Goal: Information Seeking & Learning: Learn about a topic

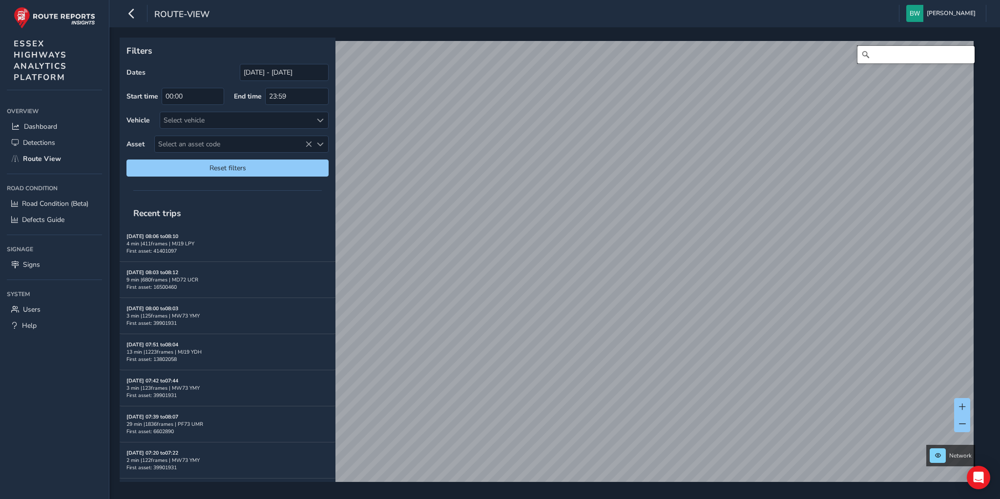
click at [877, 53] on input "Search" at bounding box center [915, 55] width 117 height 18
type input "[STREET_ADDRESS]"
click at [265, 73] on input "[DATE] - [DATE]" at bounding box center [284, 72] width 89 height 17
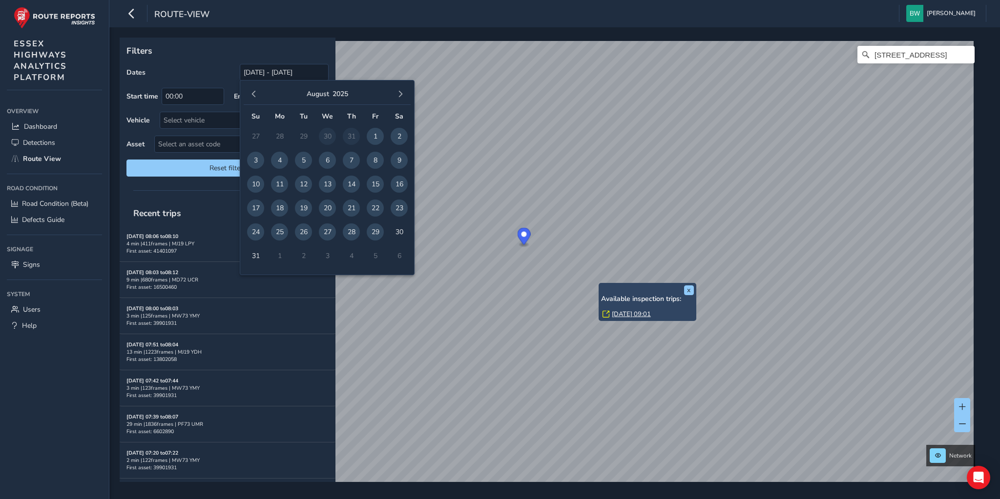
click at [621, 313] on link "[DATE] 09:01" at bounding box center [631, 314] width 39 height 9
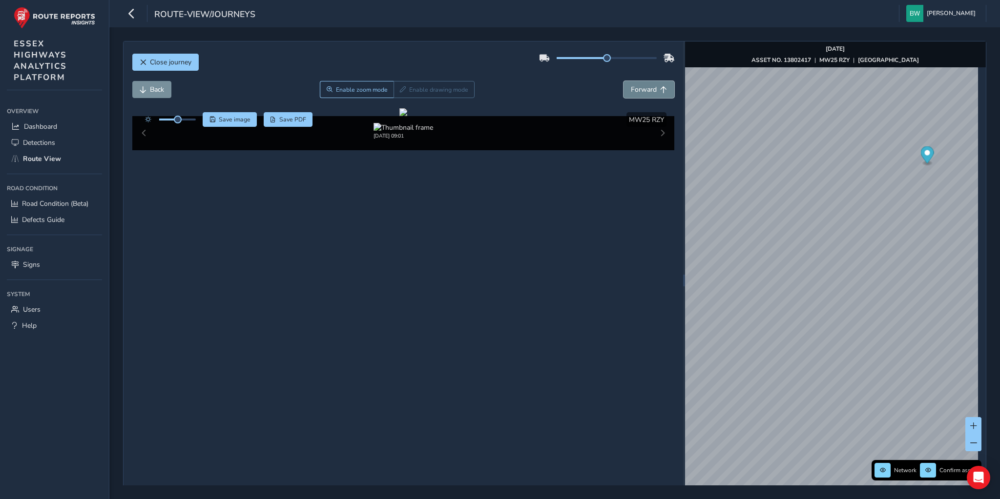
click at [644, 87] on span "Forward" at bounding box center [644, 89] width 26 height 9
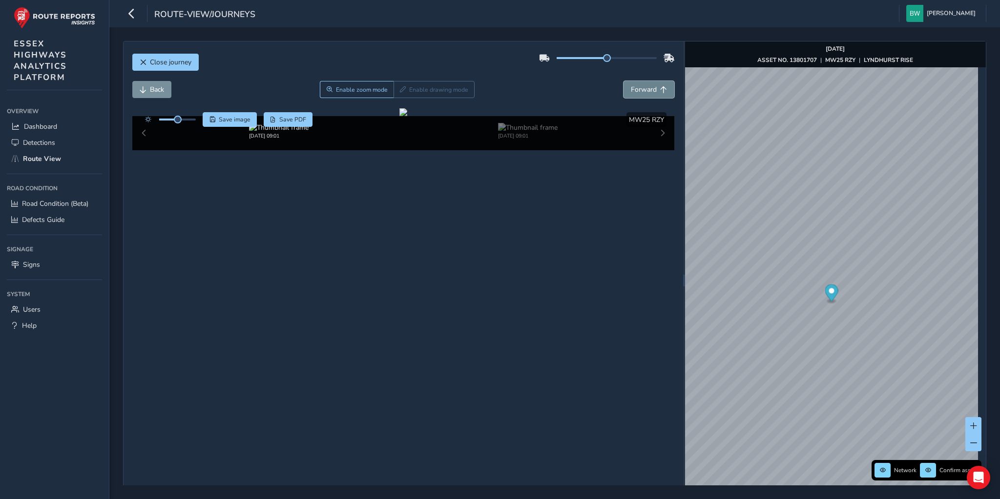
click at [644, 87] on span "Forward" at bounding box center [644, 89] width 26 height 9
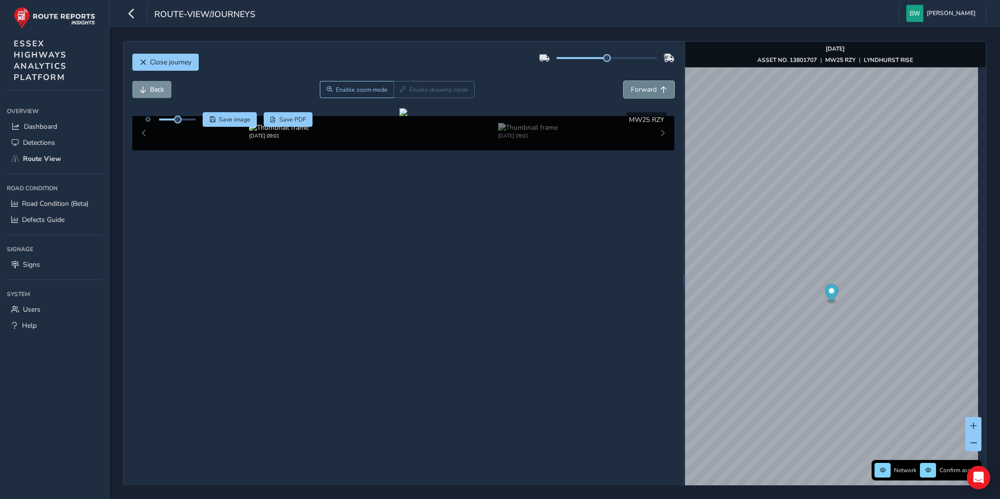
click at [644, 87] on span "Forward" at bounding box center [644, 89] width 26 height 9
click at [141, 83] on button "Back" at bounding box center [151, 89] width 39 height 17
click at [148, 58] on button "Close journey" at bounding box center [165, 62] width 66 height 17
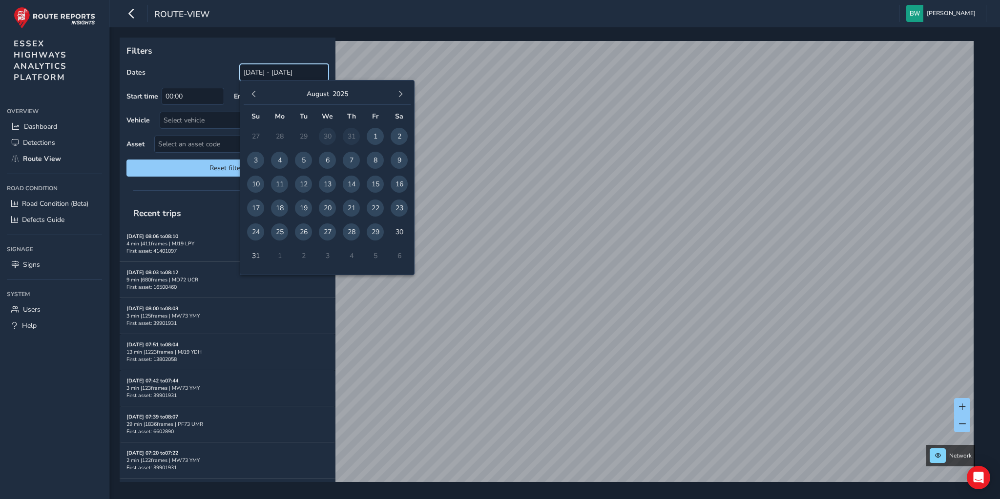
click at [266, 71] on input "[DATE] - [DATE]" at bounding box center [284, 72] width 89 height 17
click at [251, 91] on span "button" at bounding box center [253, 94] width 7 height 7
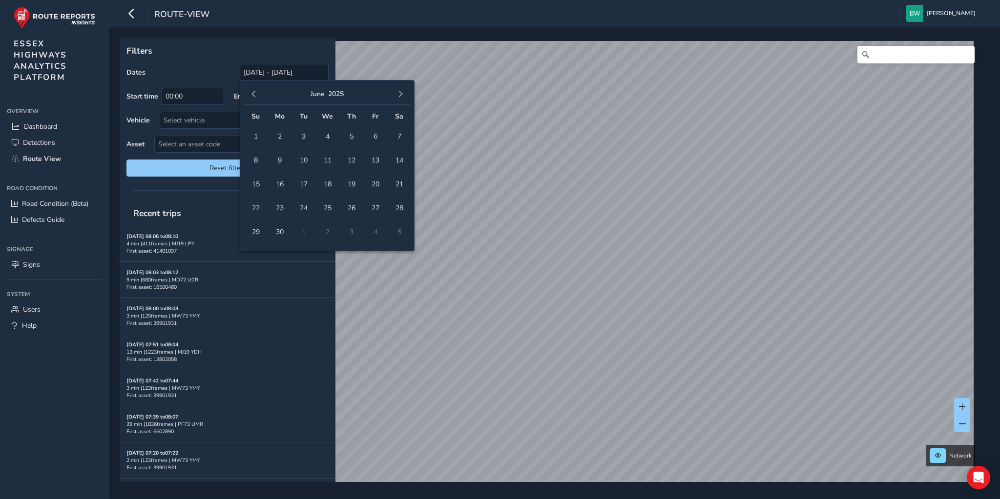
click at [251, 91] on span "button" at bounding box center [253, 94] width 7 height 7
click at [325, 131] on span "1" at bounding box center [327, 136] width 17 height 17
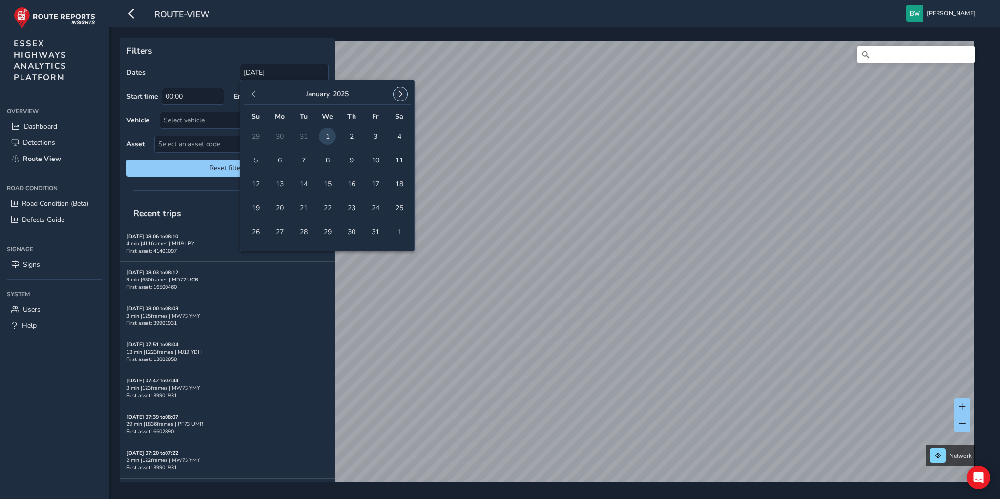
click at [400, 94] on span "button" at bounding box center [400, 94] width 7 height 7
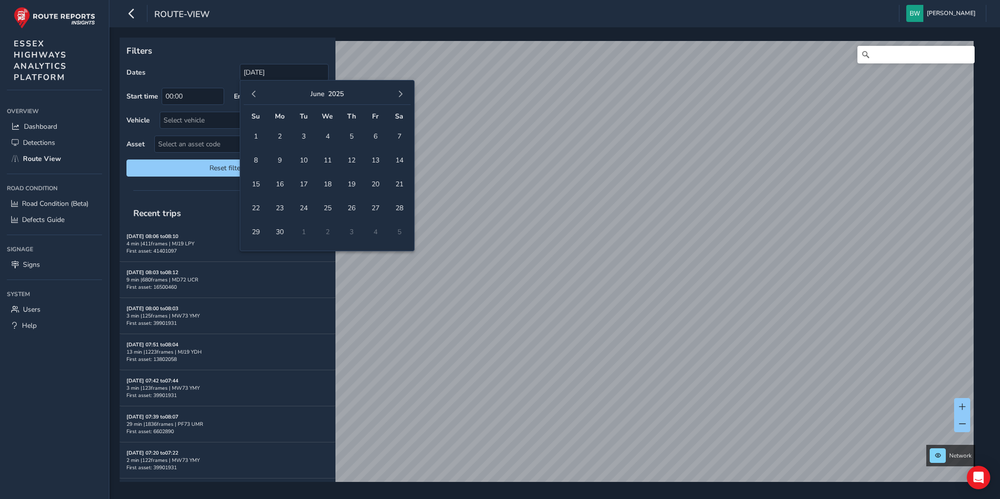
click at [400, 94] on span "button" at bounding box center [400, 94] width 7 height 7
click at [252, 91] on span "button" at bounding box center [253, 94] width 7 height 7
click at [375, 229] on span "29" at bounding box center [375, 232] width 17 height 17
type input "[DATE] - [DATE]"
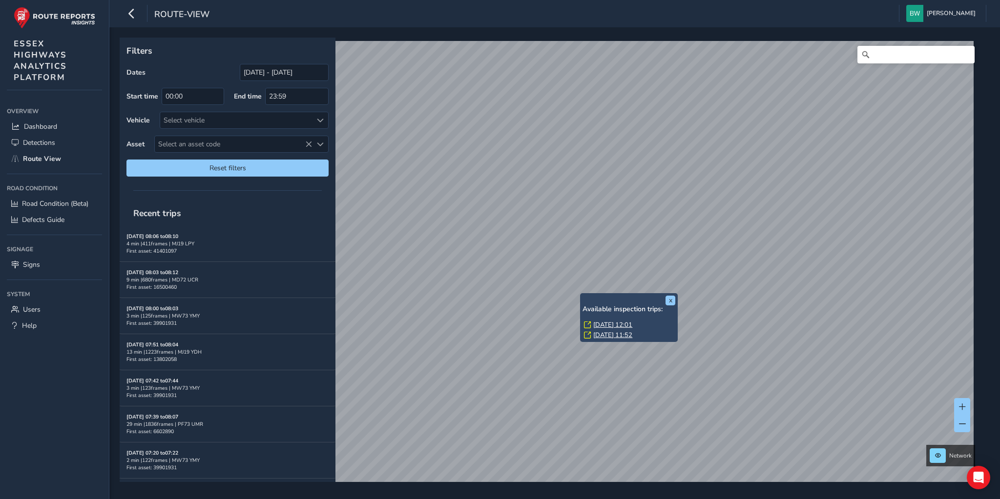
click at [604, 335] on link "[DATE] 11:52" at bounding box center [612, 335] width 39 height 9
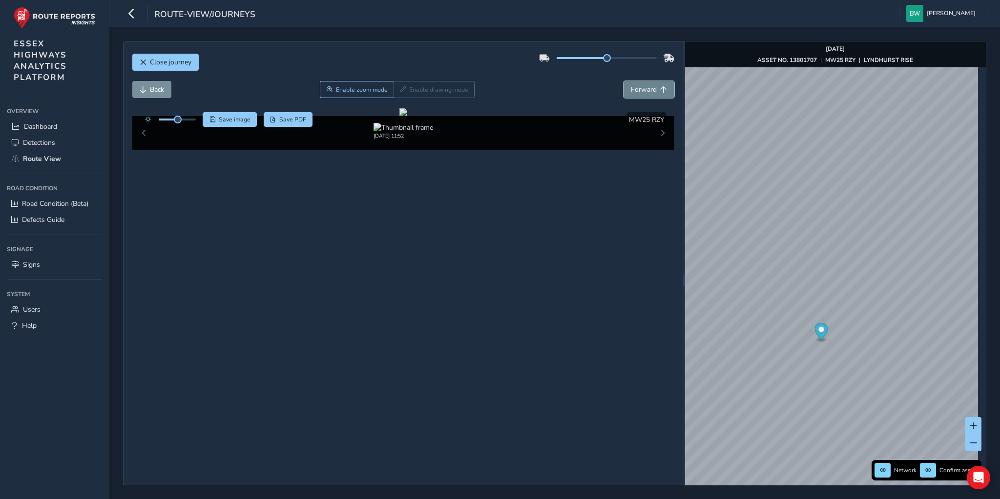
click at [637, 87] on span "Forward" at bounding box center [644, 89] width 26 height 9
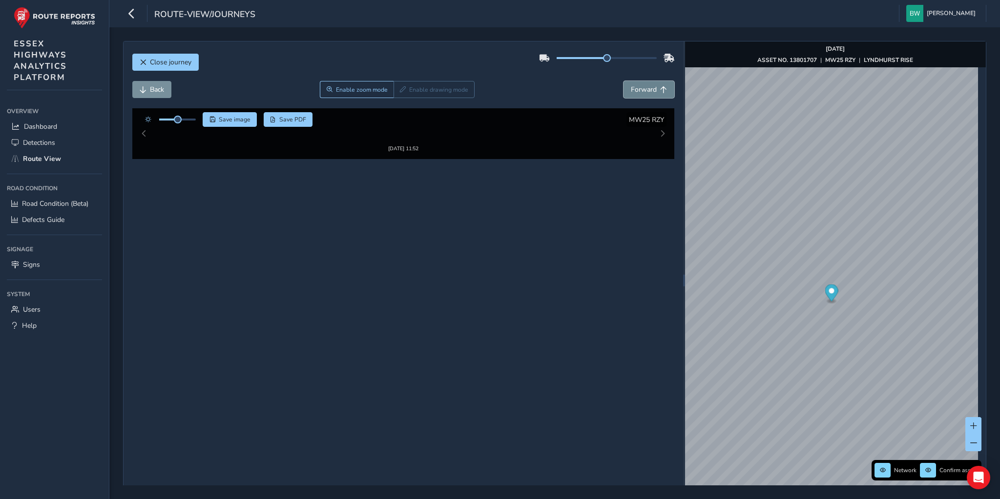
click at [637, 87] on span "Forward" at bounding box center [644, 89] width 26 height 9
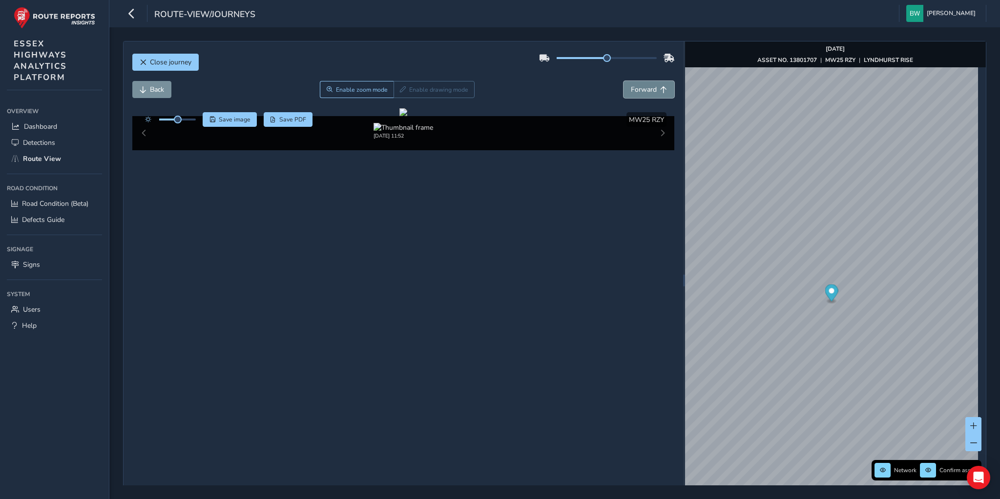
click at [637, 87] on span "Forward" at bounding box center [644, 89] width 26 height 9
click at [869, 315] on link "[DATE] 09:01" at bounding box center [879, 316] width 39 height 9
click at [644, 86] on span "Forward" at bounding box center [644, 89] width 26 height 9
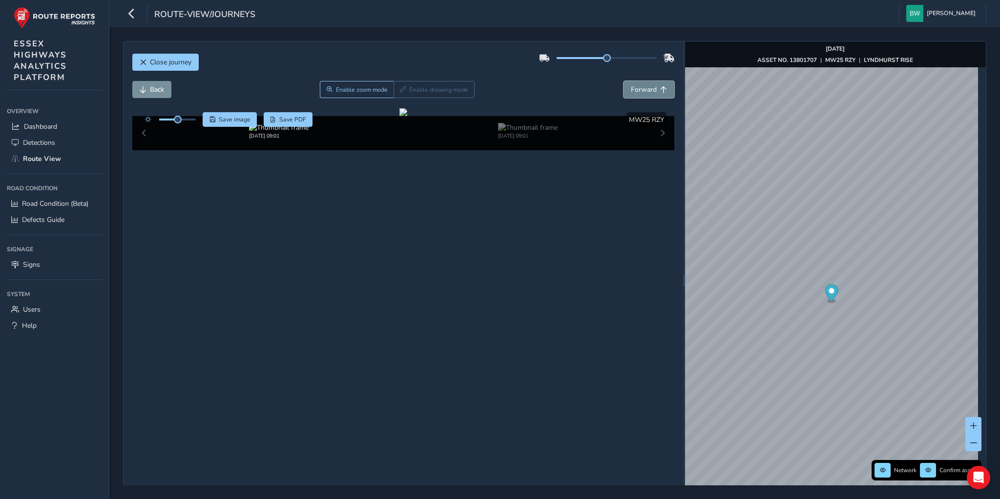
click at [644, 86] on span "Forward" at bounding box center [644, 89] width 26 height 9
click at [146, 88] on button "Back" at bounding box center [151, 89] width 39 height 17
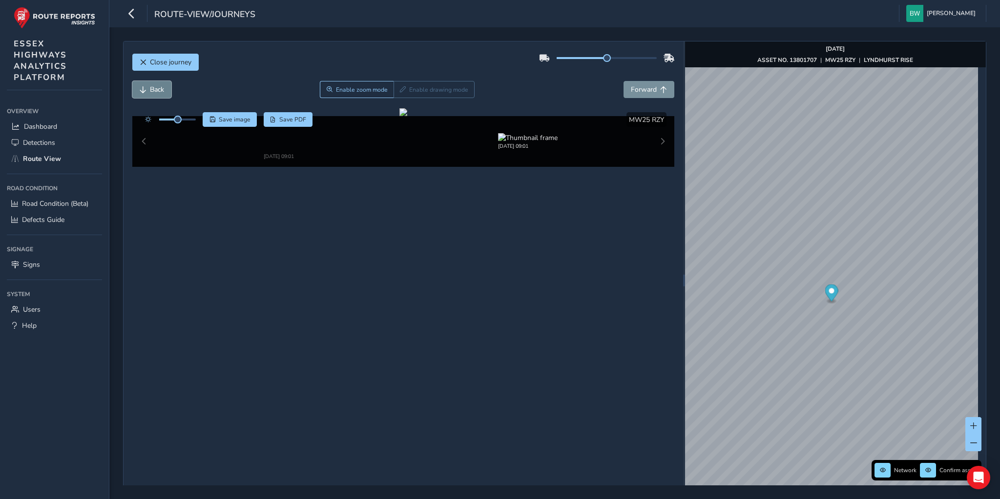
click at [146, 88] on button "Back" at bounding box center [151, 89] width 39 height 17
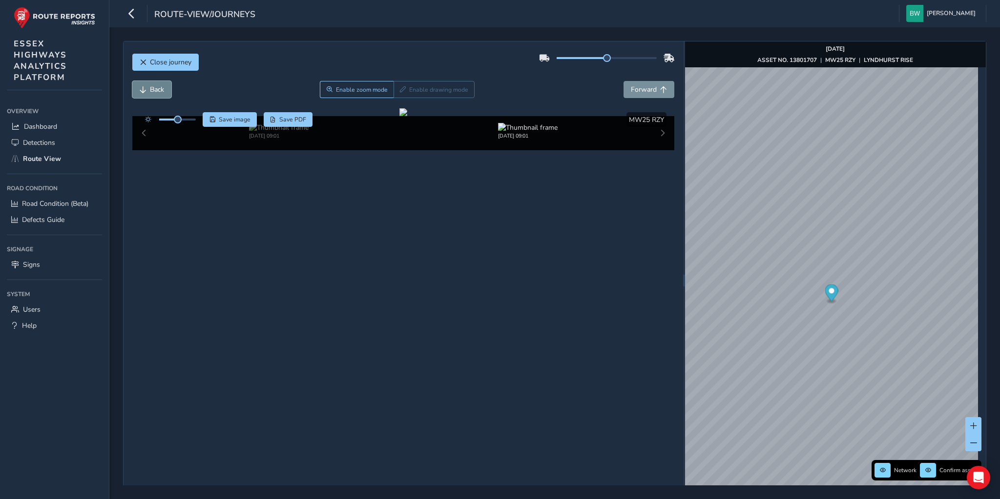
click at [146, 88] on button "Back" at bounding box center [151, 89] width 39 height 17
click at [639, 90] on span "Forward" at bounding box center [644, 89] width 26 height 9
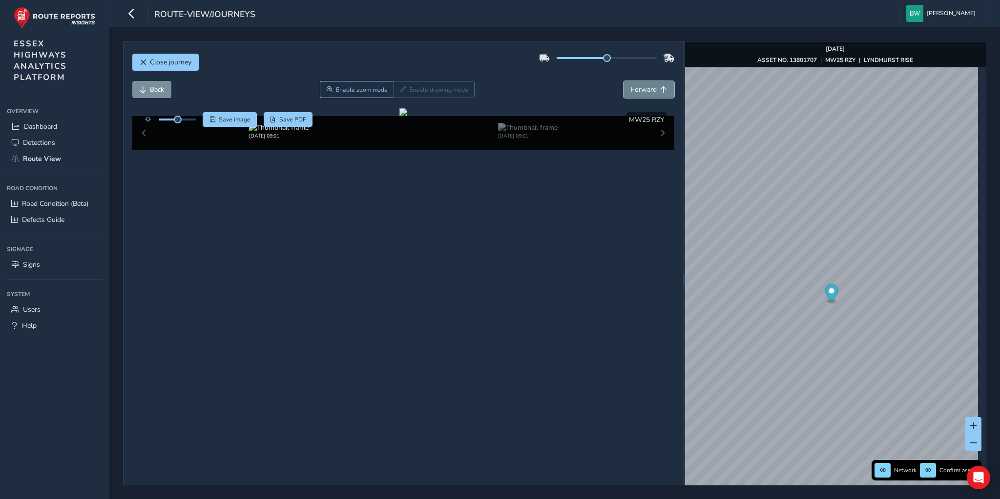
click at [639, 90] on span "Forward" at bounding box center [644, 89] width 26 height 9
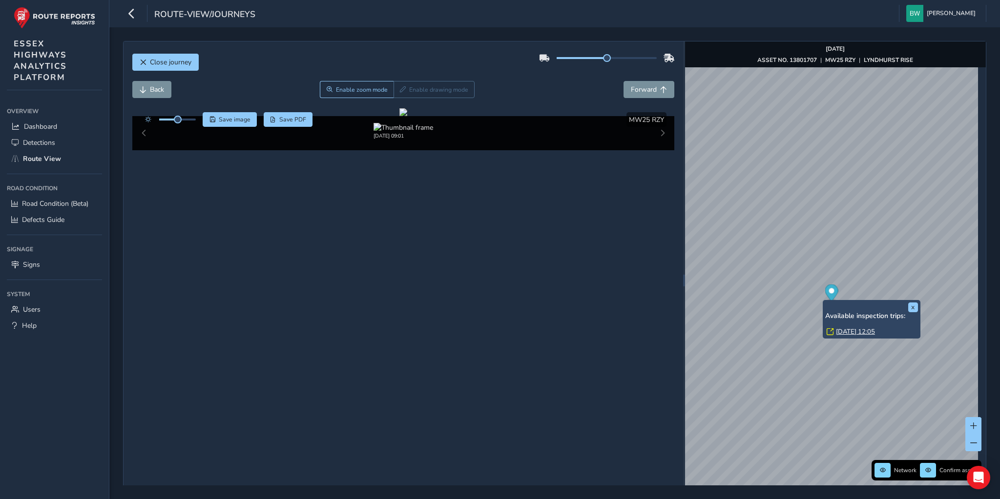
click at [851, 330] on link "[DATE] 12:05" at bounding box center [855, 331] width 39 height 9
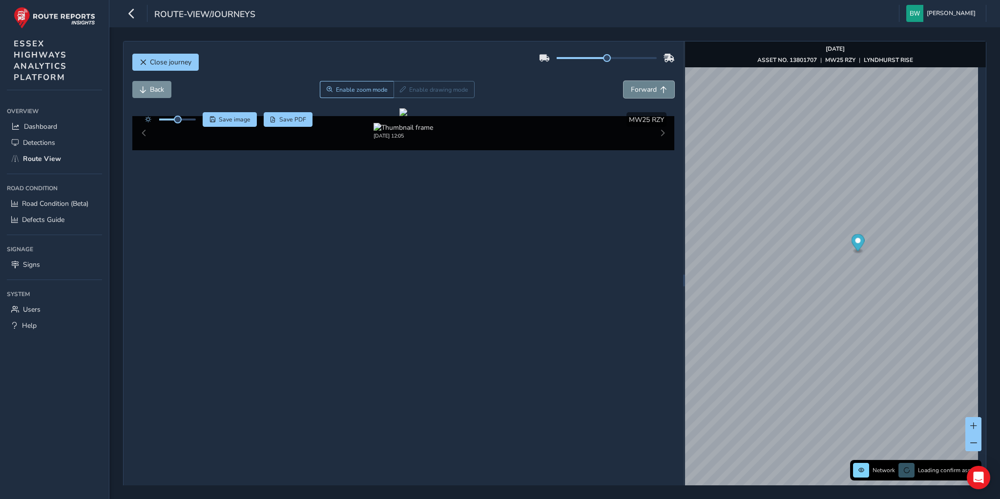
click at [643, 89] on span "Forward" at bounding box center [644, 89] width 26 height 9
click at [143, 89] on span "Back" at bounding box center [143, 89] width 7 height 7
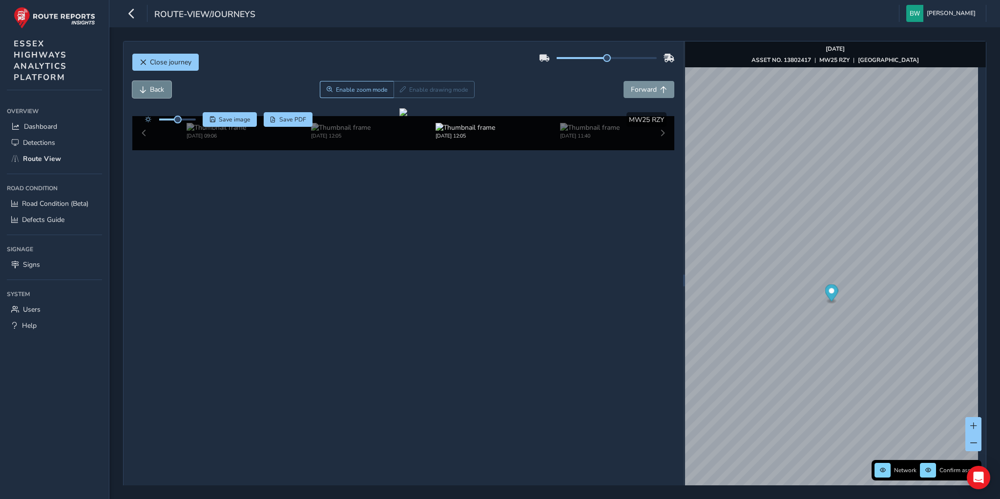
click at [143, 89] on span "Back" at bounding box center [143, 89] width 7 height 7
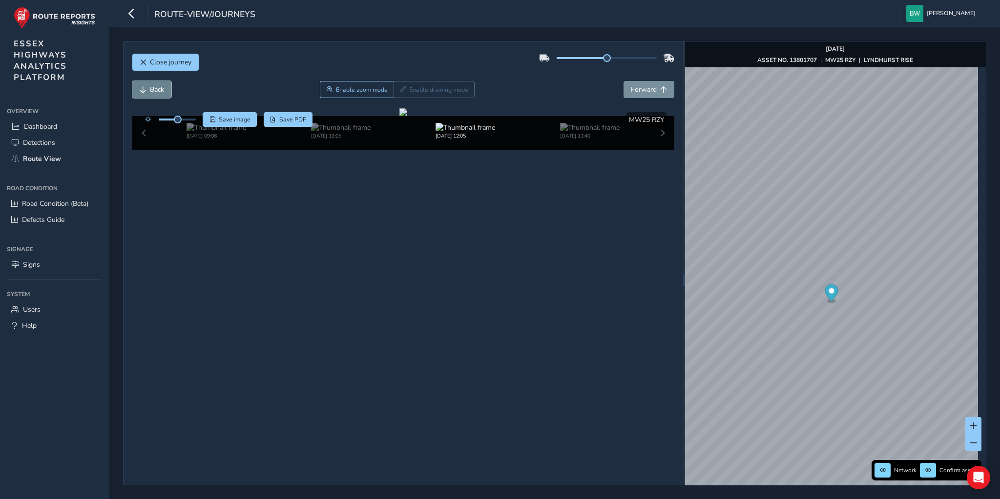
click at [143, 89] on span "Back" at bounding box center [143, 89] width 7 height 7
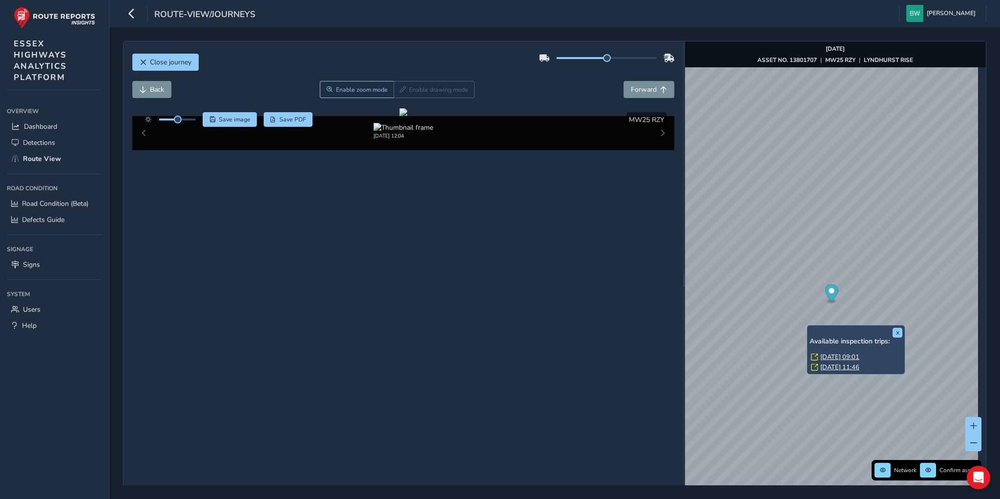
click at [835, 365] on link "[DATE] 11:46" at bounding box center [839, 367] width 39 height 9
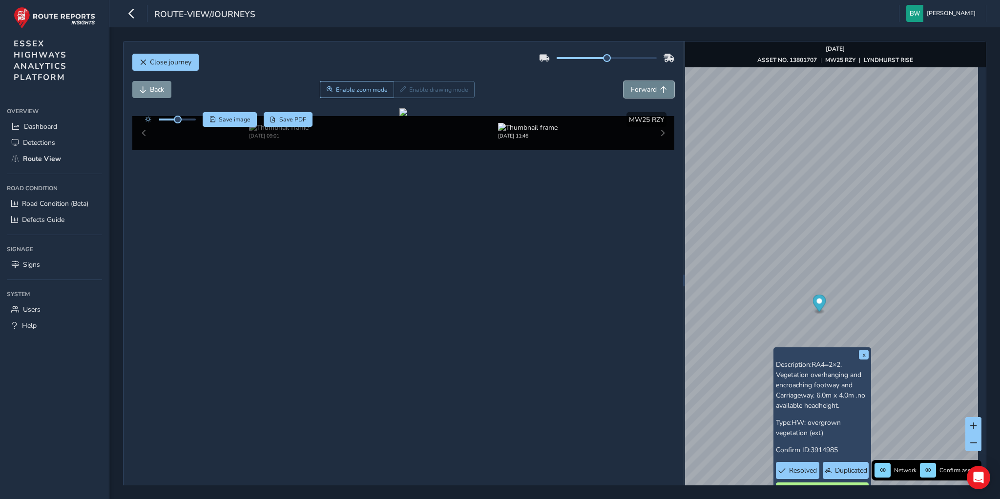
click at [631, 91] on span "Forward" at bounding box center [644, 89] width 26 height 9
click at [147, 89] on button "Back" at bounding box center [151, 89] width 39 height 17
drag, startPoint x: 177, startPoint y: 119, endPoint x: 201, endPoint y: 118, distance: 23.9
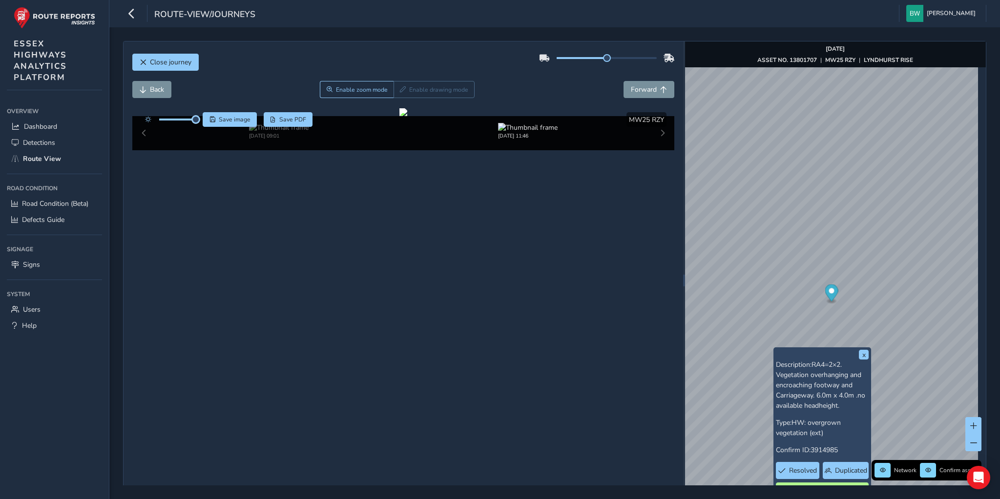
click at [201, 118] on div "Save image Save PDF" at bounding box center [226, 119] width 173 height 15
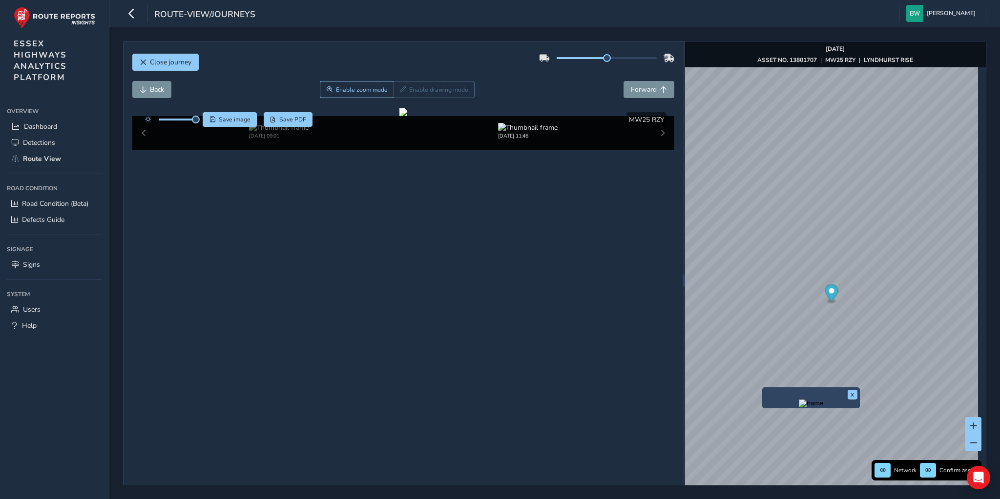
click at [810, 408] on img "Preview frame" at bounding box center [810, 404] width 24 height 8
click at [640, 91] on span "Forward" at bounding box center [644, 89] width 26 height 9
click at [142, 86] on span "Back" at bounding box center [143, 89] width 7 height 7
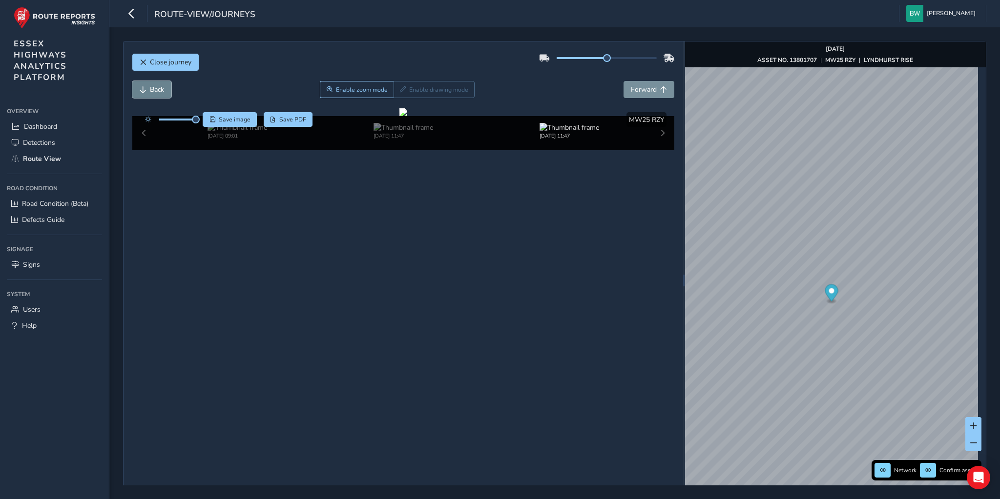
click at [142, 86] on span "Back" at bounding box center [143, 89] width 7 height 7
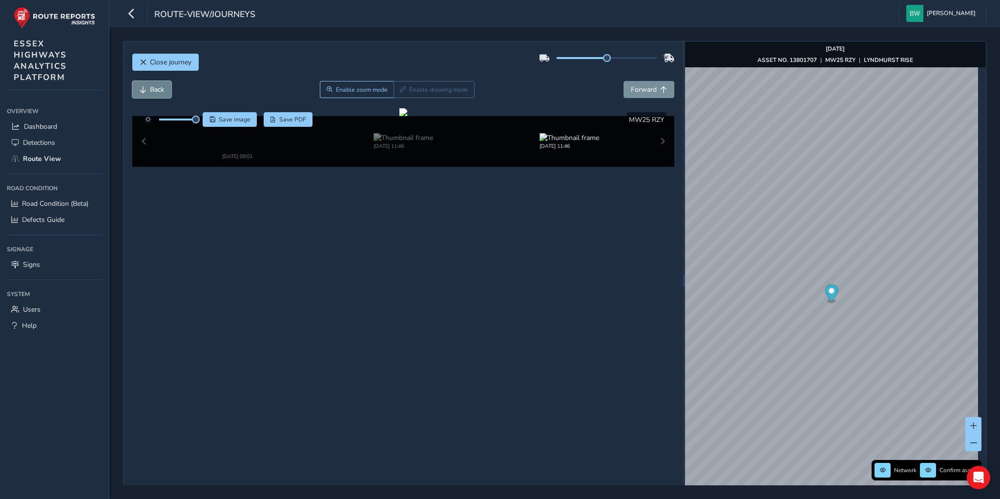
click at [142, 86] on span "Back" at bounding box center [143, 89] width 7 height 7
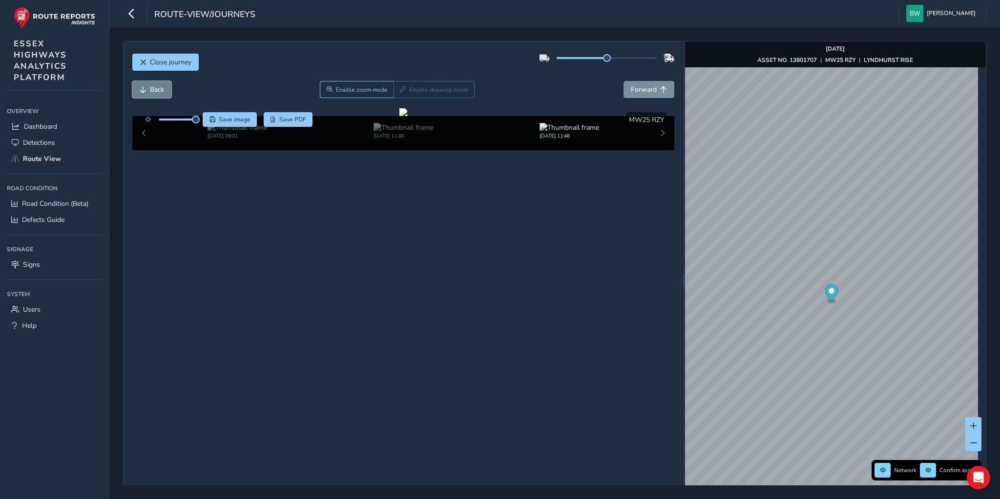
click at [142, 86] on span "Back" at bounding box center [143, 89] width 7 height 7
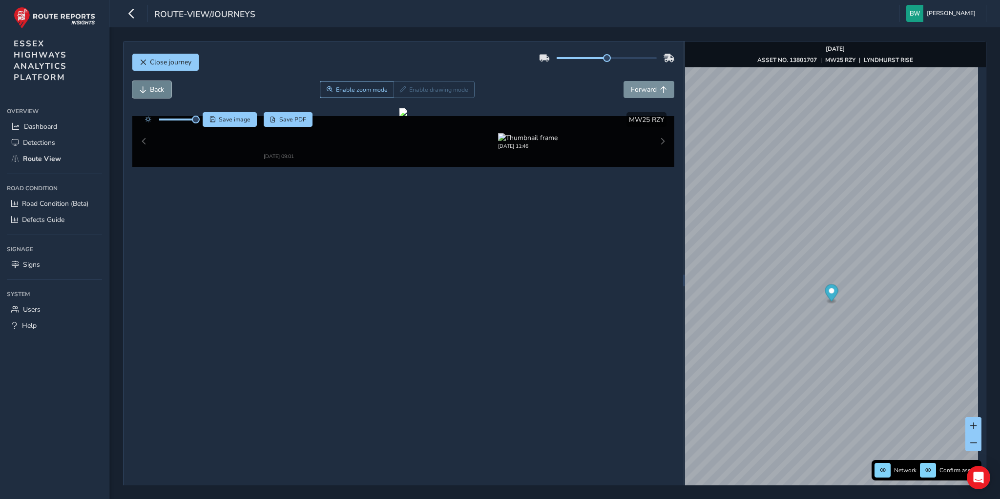
click at [142, 86] on span "Back" at bounding box center [143, 89] width 7 height 7
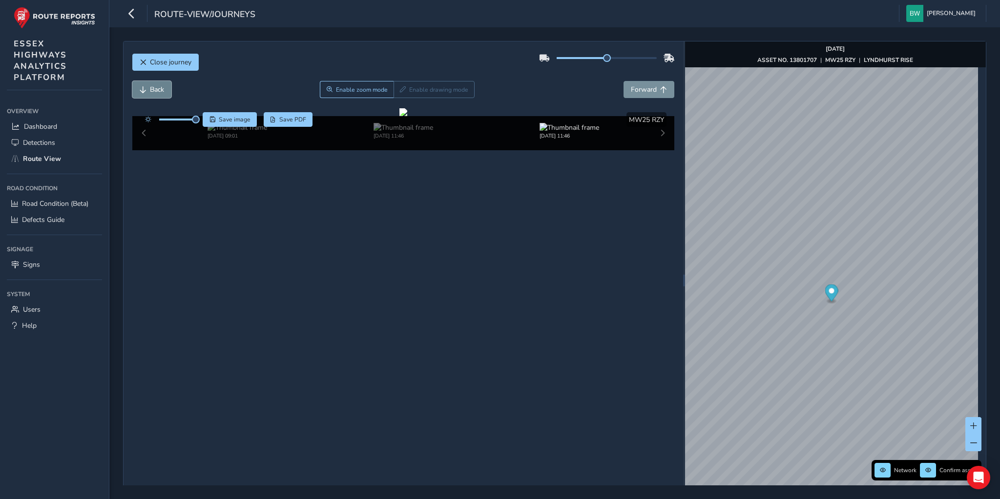
click at [142, 86] on span "Back" at bounding box center [143, 89] width 7 height 7
